Goal: Check status: Check status

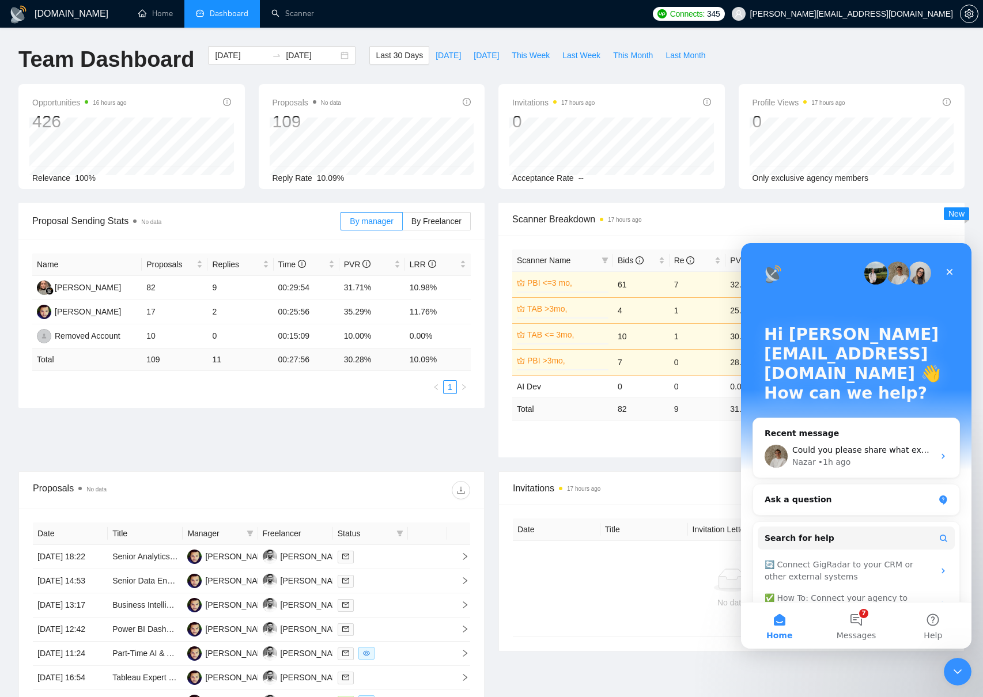
click at [158, 441] on div "Proposal Sending Stats No data By manager By Freelancer Name Proposals Replies …" at bounding box center [492, 337] width 960 height 269
click at [952, 270] on icon "Close" at bounding box center [949, 271] width 9 height 9
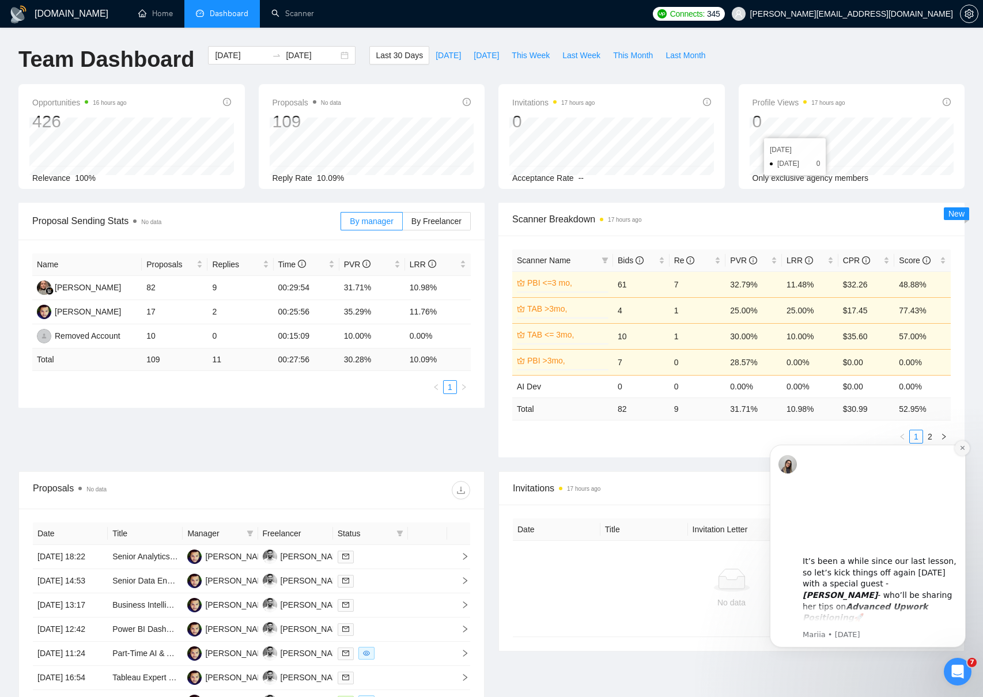
click at [961, 450] on icon "Dismiss notification" at bounding box center [962, 448] width 6 height 6
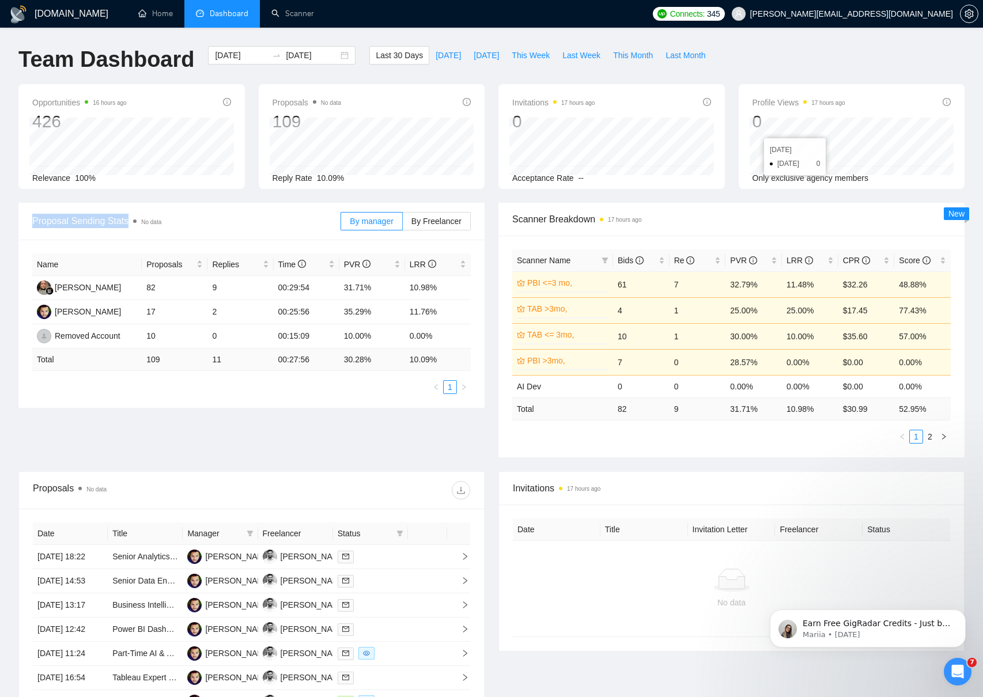
drag, startPoint x: 32, startPoint y: 223, endPoint x: 133, endPoint y: 224, distance: 100.8
click at [133, 224] on span "Proposal Sending Stats No data" at bounding box center [186, 221] width 308 height 14
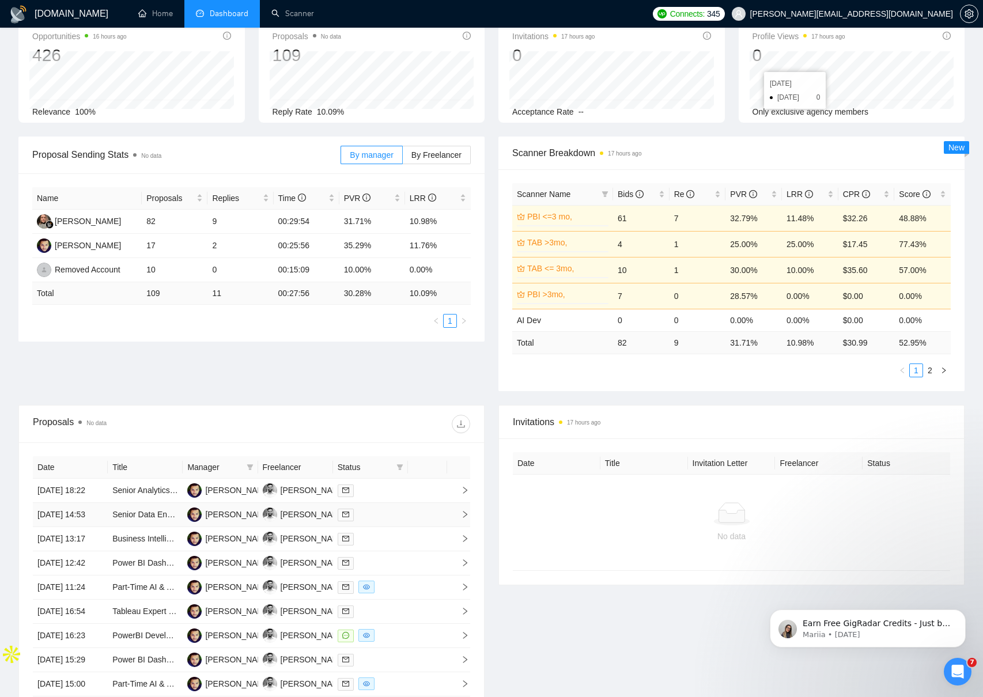
scroll to position [70, 0]
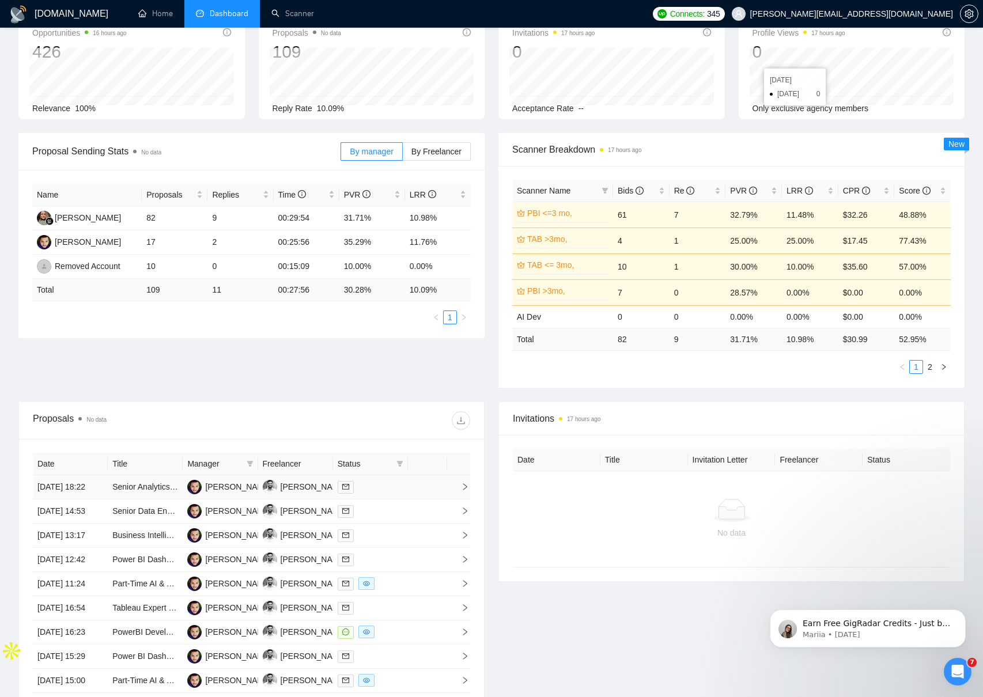
click at [416, 498] on td at bounding box center [427, 487] width 39 height 24
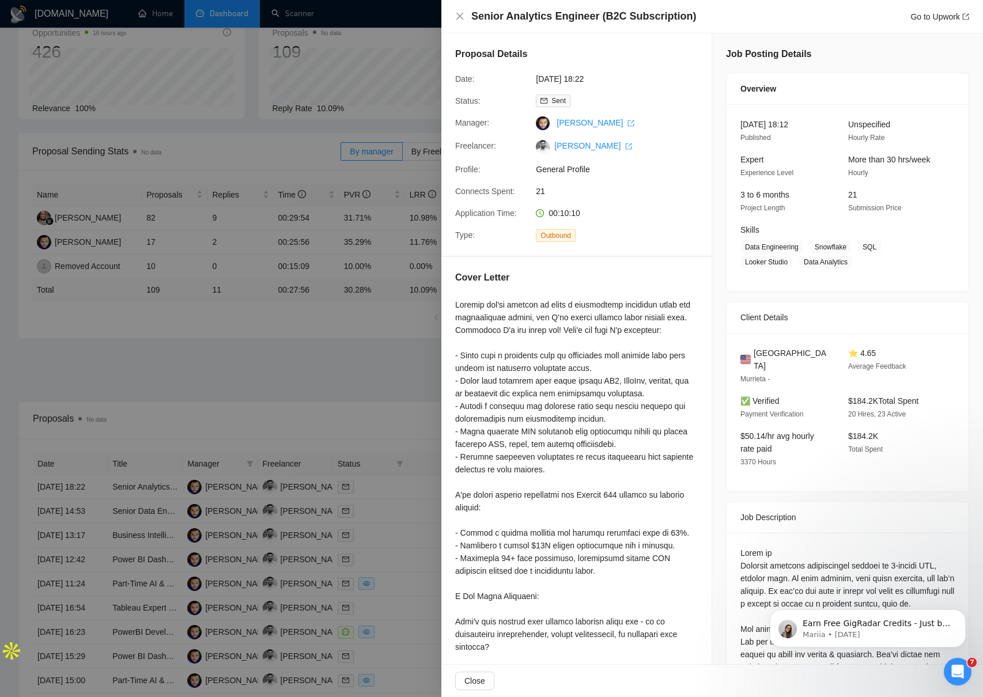
click at [694, 649] on div at bounding box center [576, 494] width 243 height 393
click at [210, 523] on div at bounding box center [491, 348] width 983 height 697
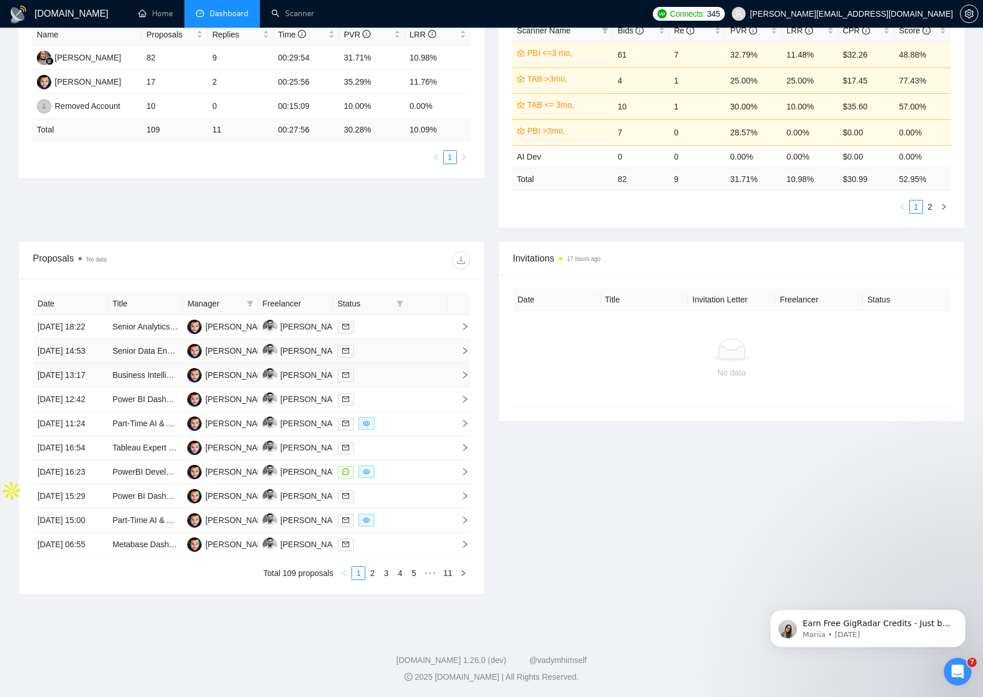
scroll to position [289, 0]
click at [307, 485] on td "[PERSON_NAME]" at bounding box center [295, 472] width 75 height 24
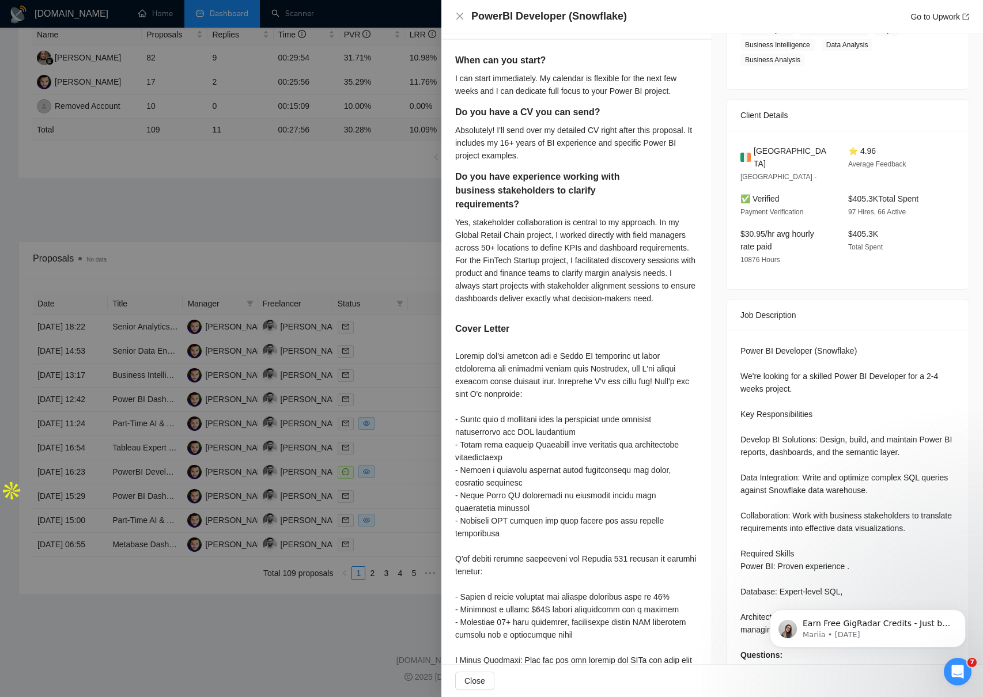
scroll to position [289, 0]
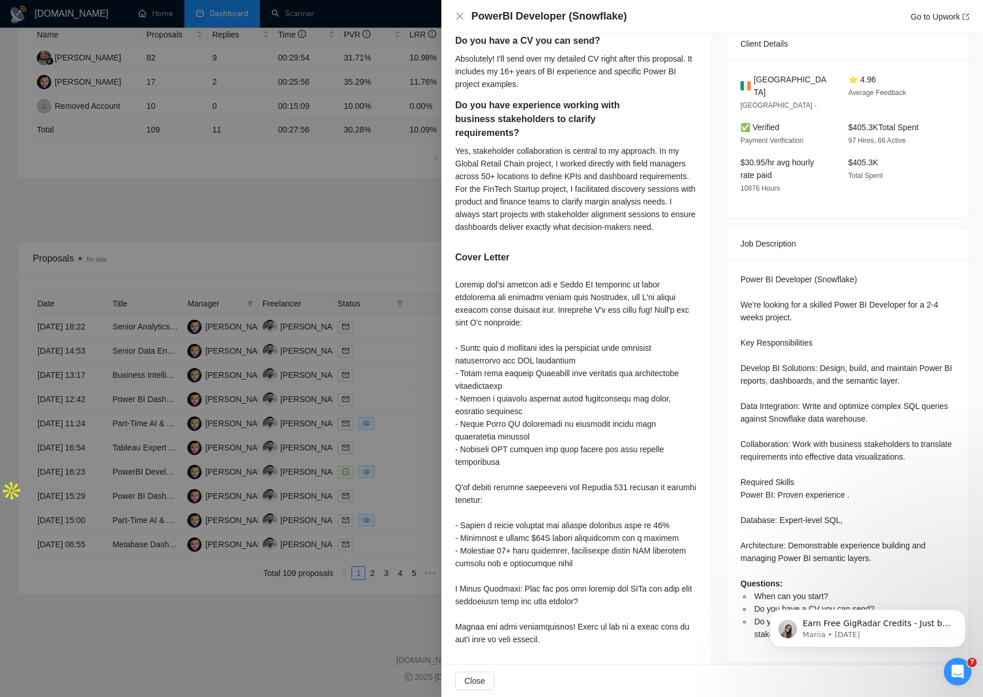
click at [339, 555] on div at bounding box center [491, 348] width 983 height 697
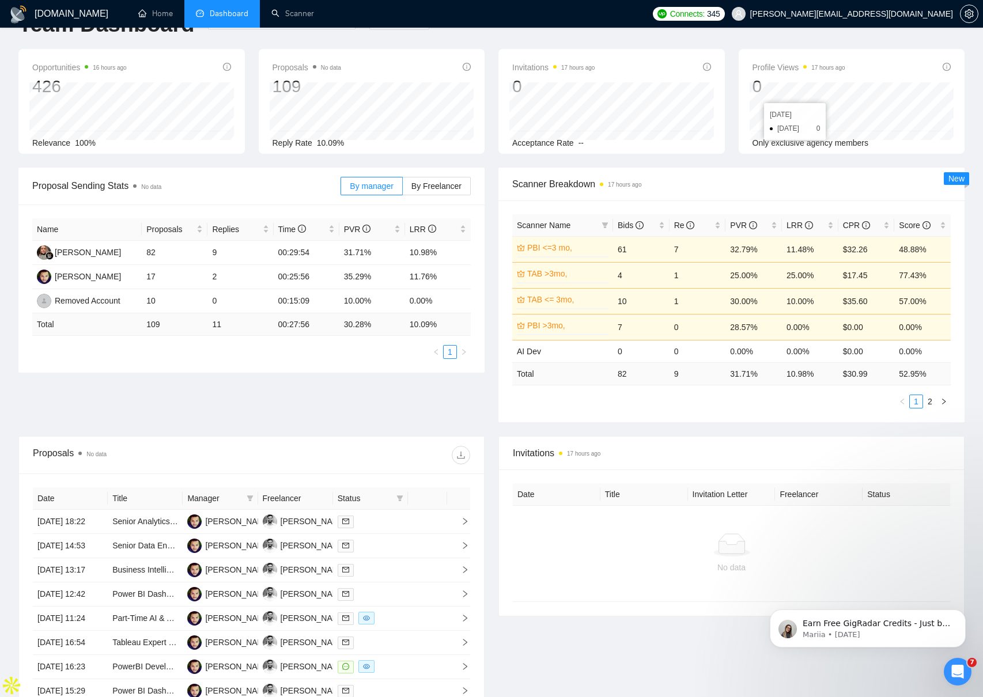
scroll to position [0, 0]
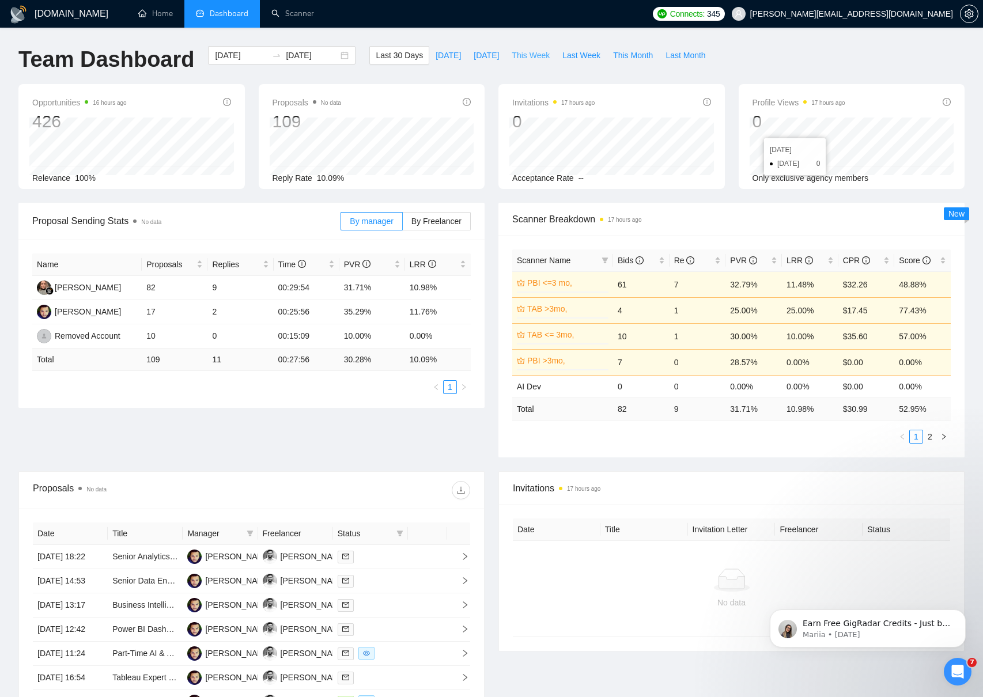
click at [538, 60] on span "This Week" at bounding box center [531, 55] width 38 height 13
type input "[DATE]"
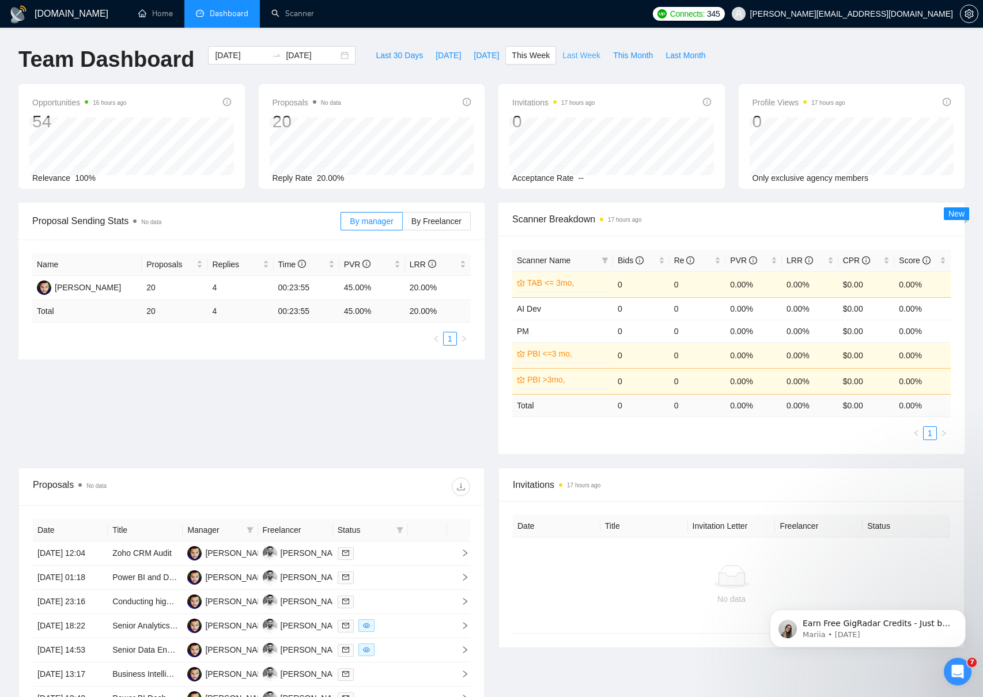
click at [585, 51] on span "Last Week" at bounding box center [581, 55] width 38 height 13
type input "[DATE]"
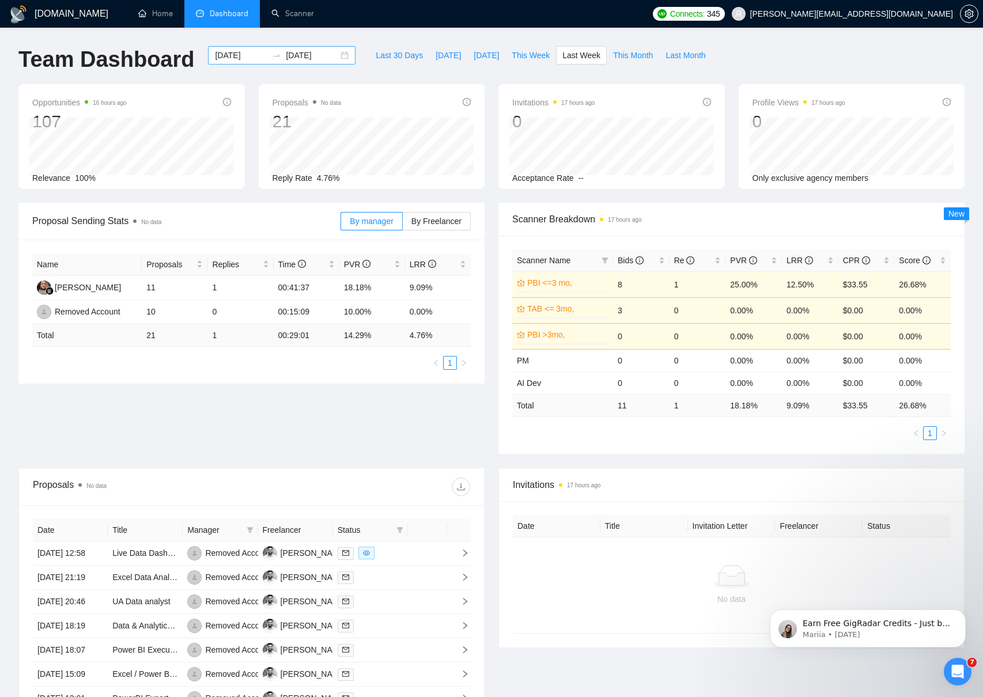
click at [293, 58] on input "[DATE]" at bounding box center [312, 55] width 52 height 13
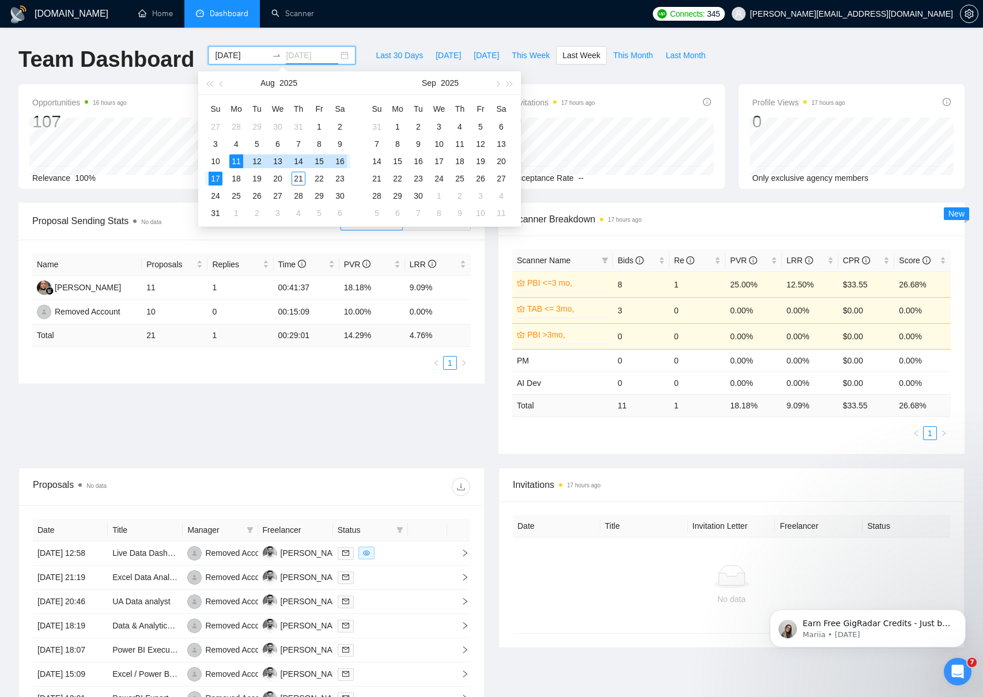
type input "[DATE]"
click at [363, 35] on div "[DOMAIN_NAME] Home Dashboard Scanner Connects: 345 [PERSON_NAME][EMAIL_ADDRESS]…" at bounding box center [491, 462] width 983 height 924
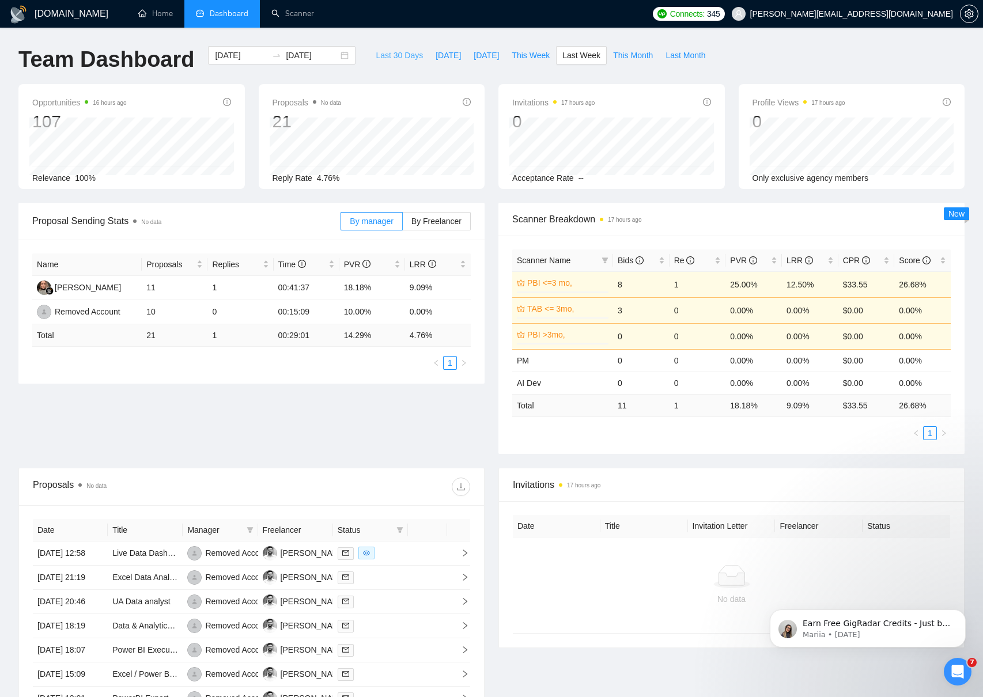
click at [391, 61] on button "Last 30 Days" at bounding box center [399, 55] width 60 height 18
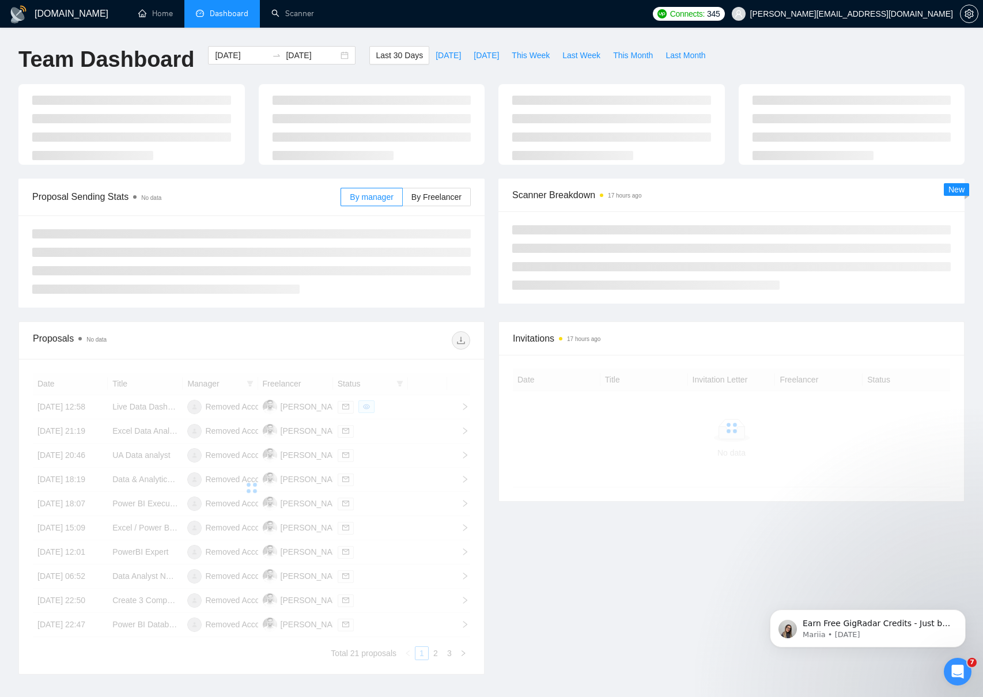
type input "[DATE]"
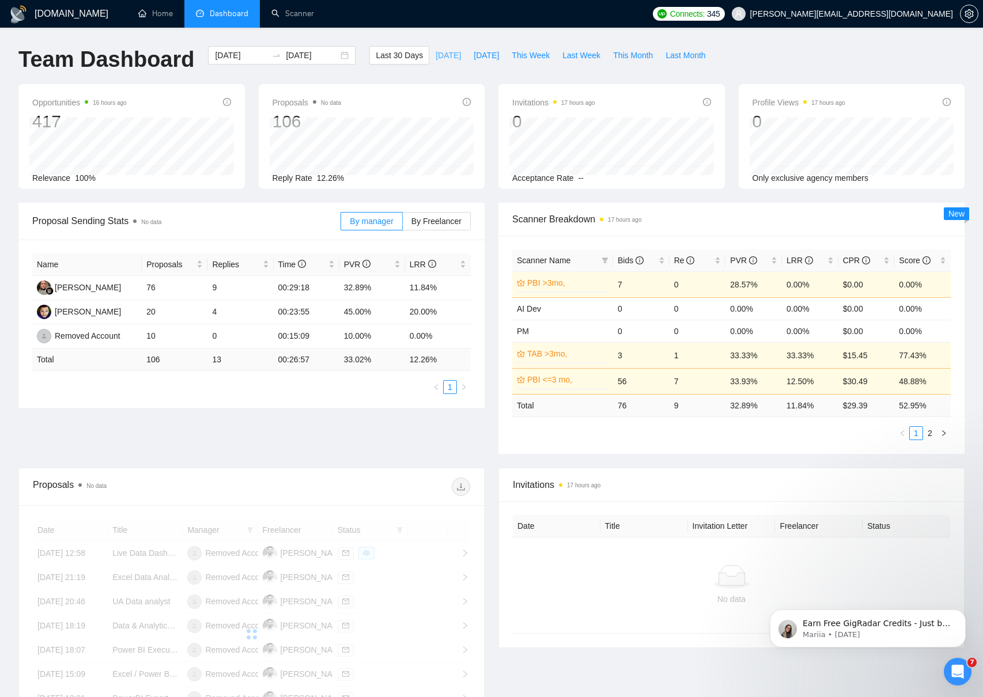
click at [436, 57] on span "[DATE]" at bounding box center [448, 55] width 25 height 13
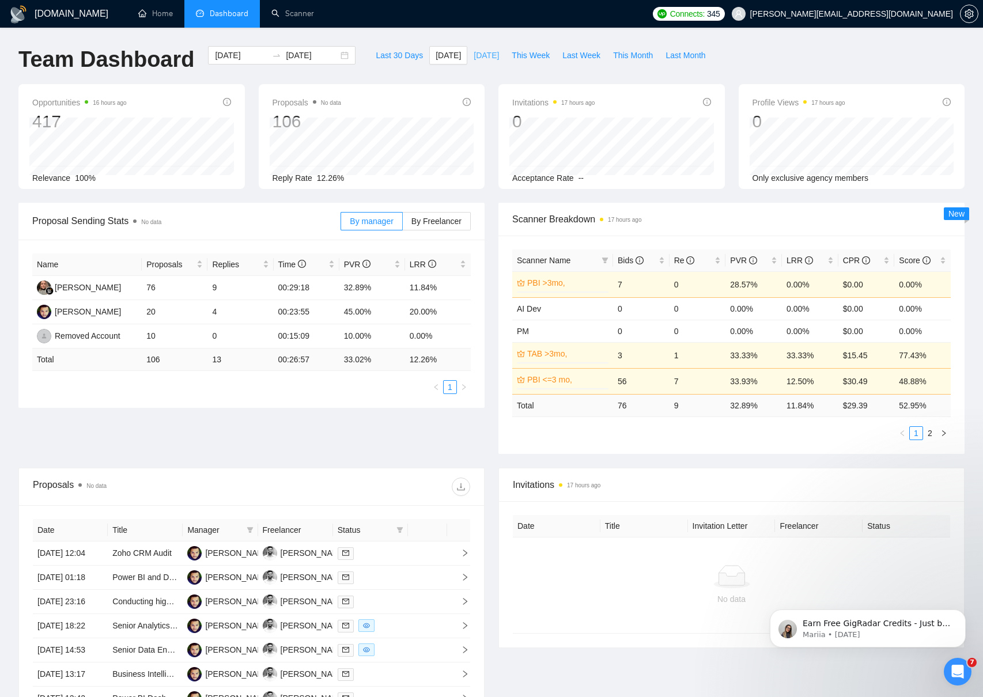
type input "[DATE]"
